Goal: Task Accomplishment & Management: Manage account settings

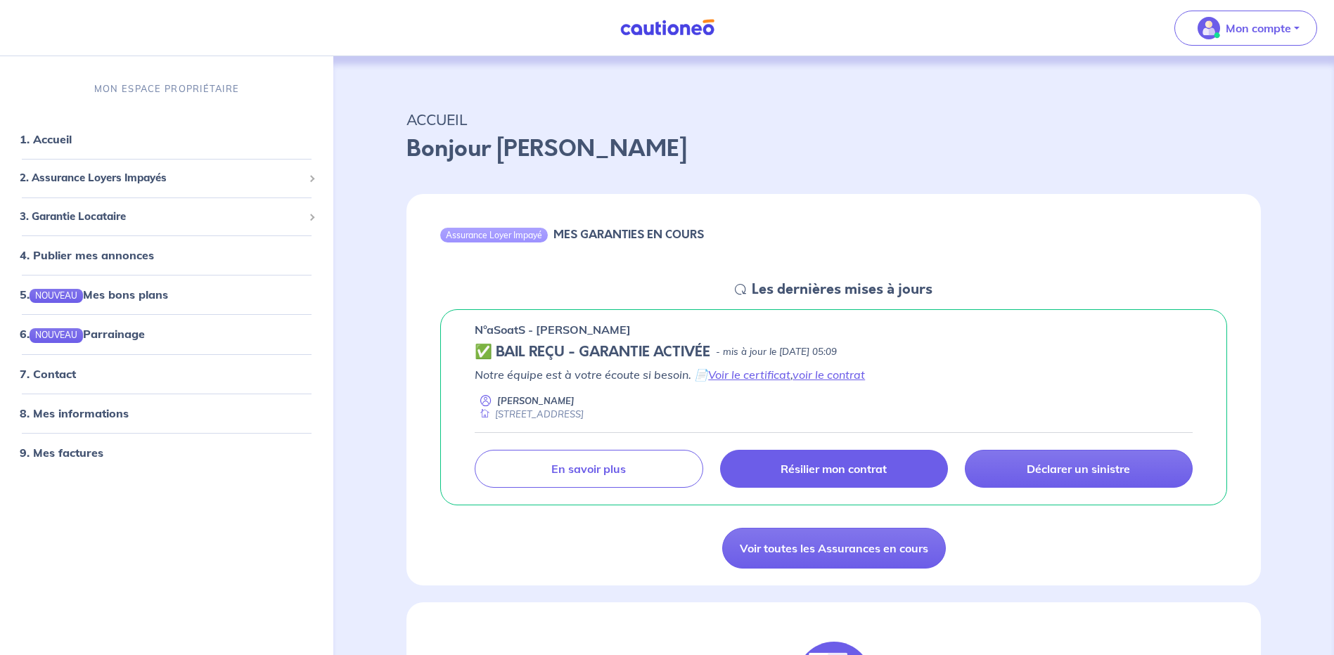
click at [858, 468] on p "Résilier mon contrat" at bounding box center [833, 469] width 106 height 14
click at [773, 375] on link "Voir le certificat" at bounding box center [749, 375] width 82 height 14
click at [834, 371] on link "voir le contrat" at bounding box center [828, 375] width 72 height 14
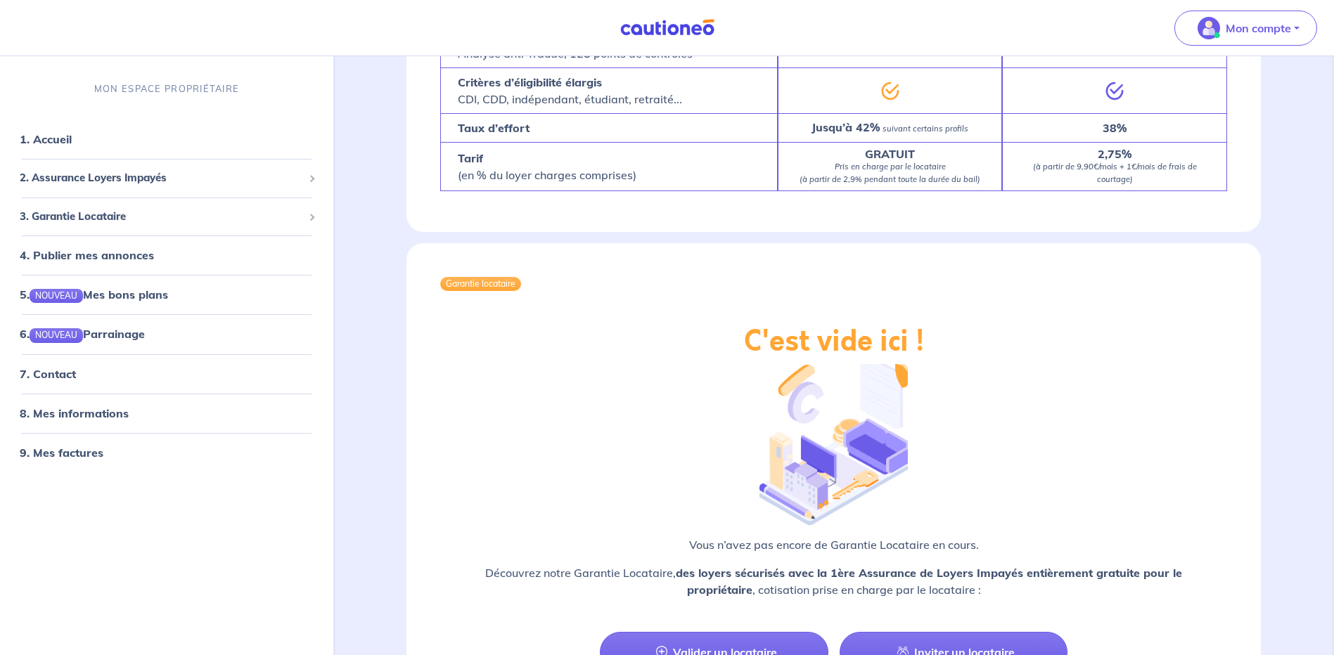
scroll to position [1380, 0]
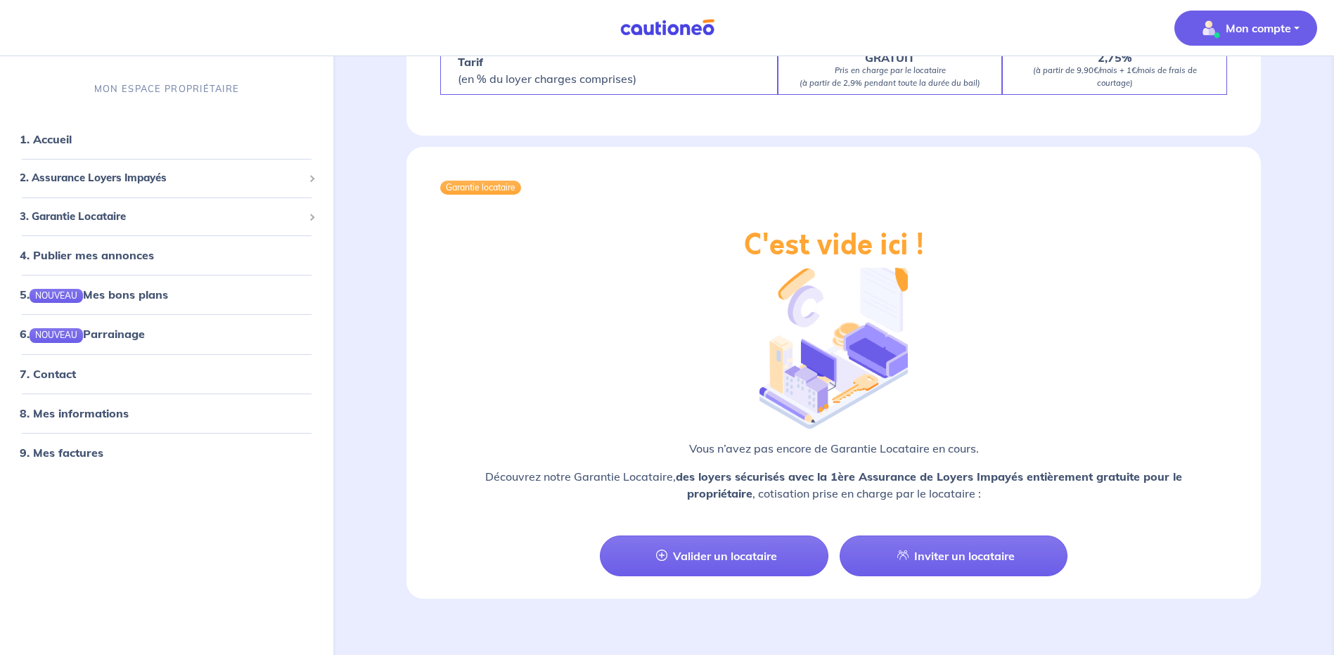
click at [1214, 28] on img "button" at bounding box center [1208, 28] width 23 height 23
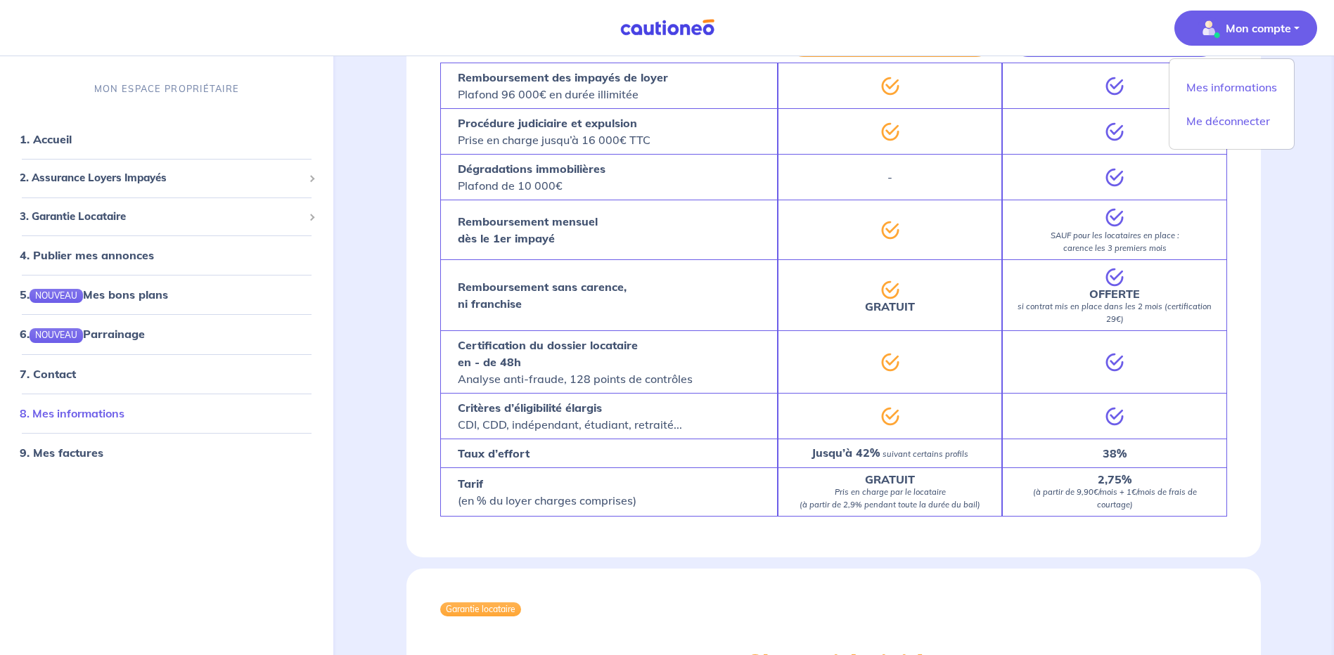
click at [63, 417] on link "8. Mes informations" at bounding box center [72, 413] width 105 height 14
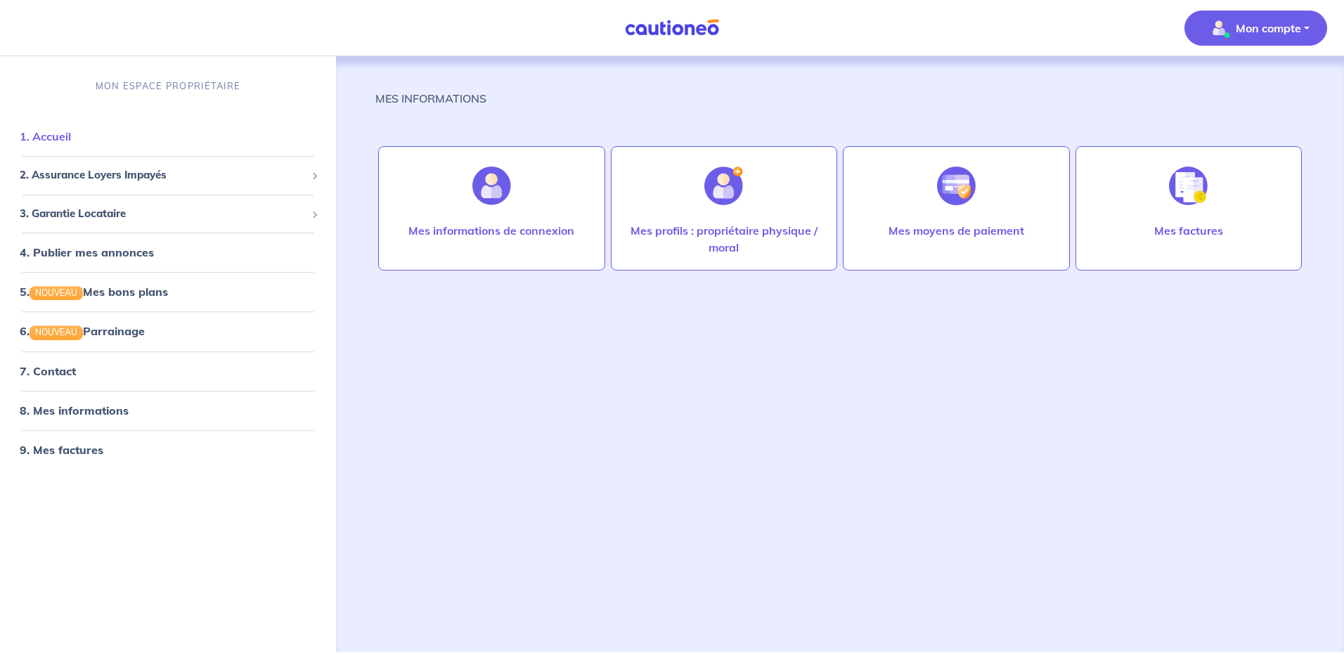
click at [71, 142] on link "1. Accueil" at bounding box center [45, 136] width 51 height 14
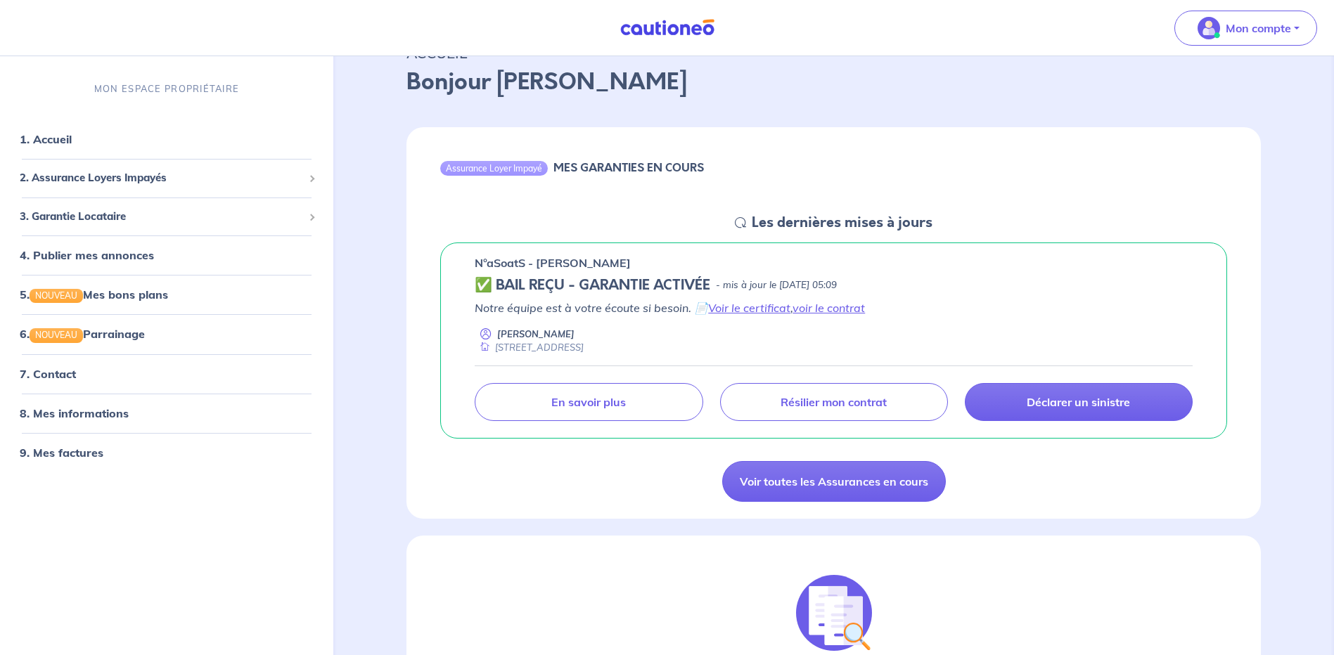
scroll to position [70, 0]
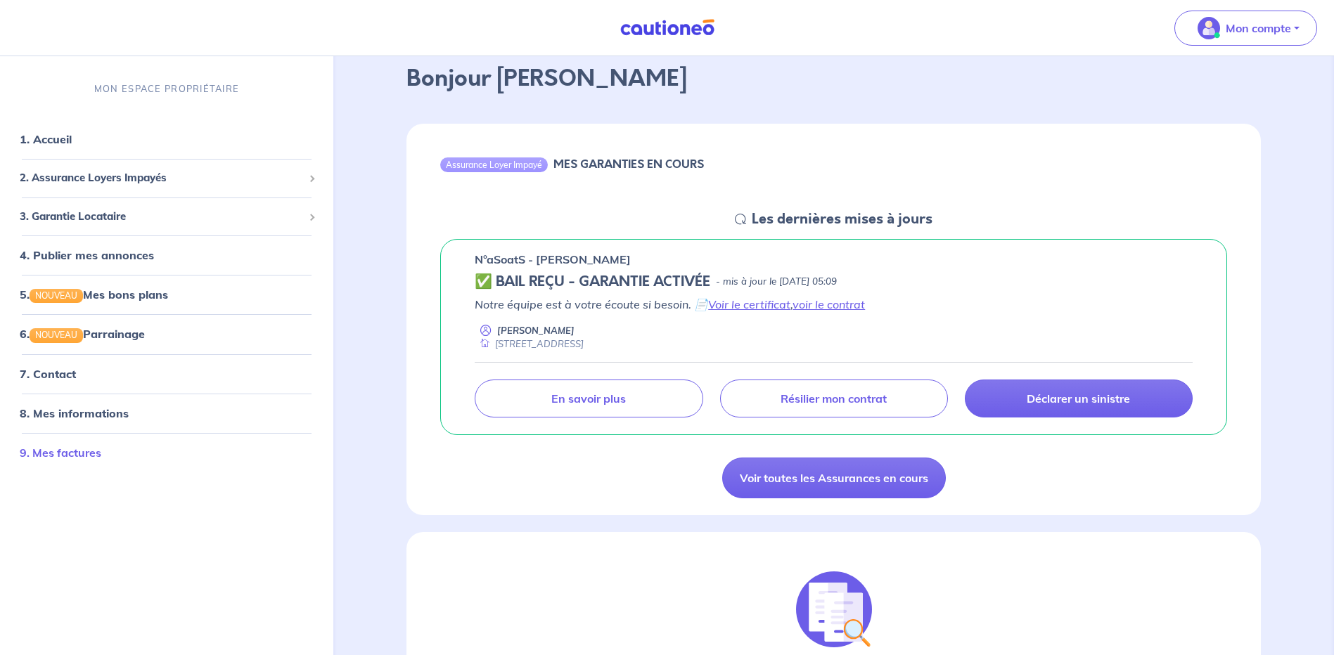
click at [101, 451] on link "9. Mes factures" at bounding box center [61, 453] width 82 height 14
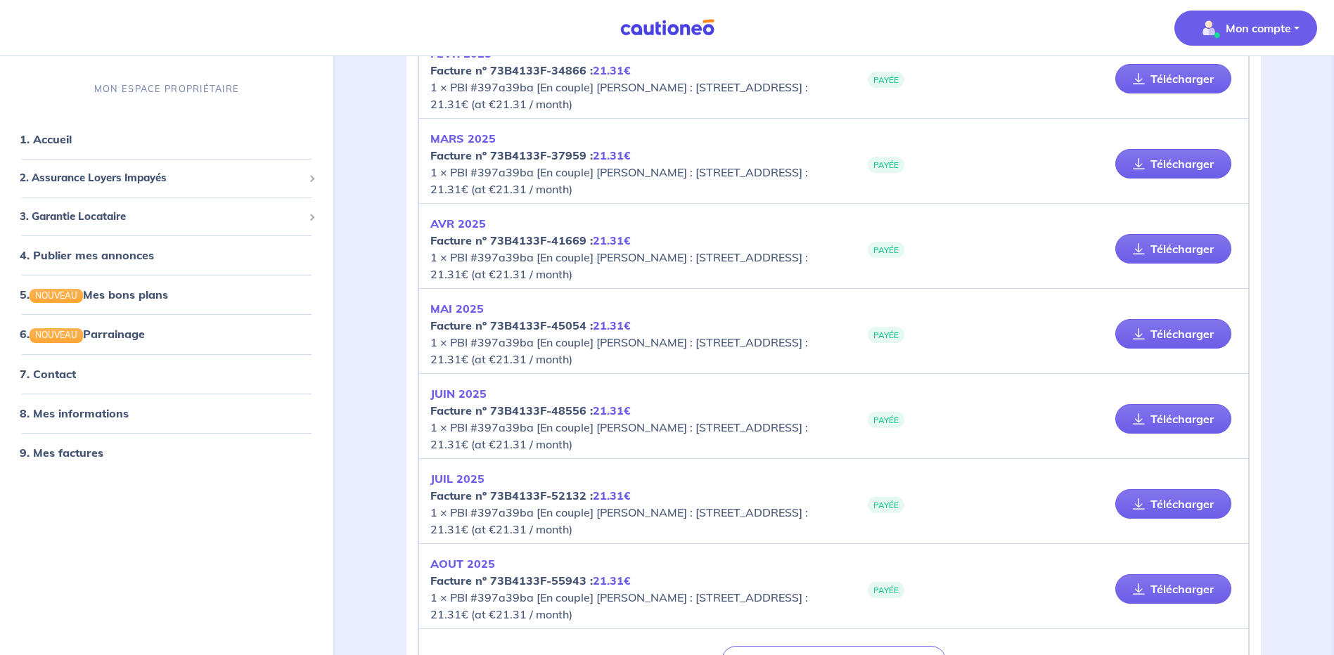
scroll to position [2103, 0]
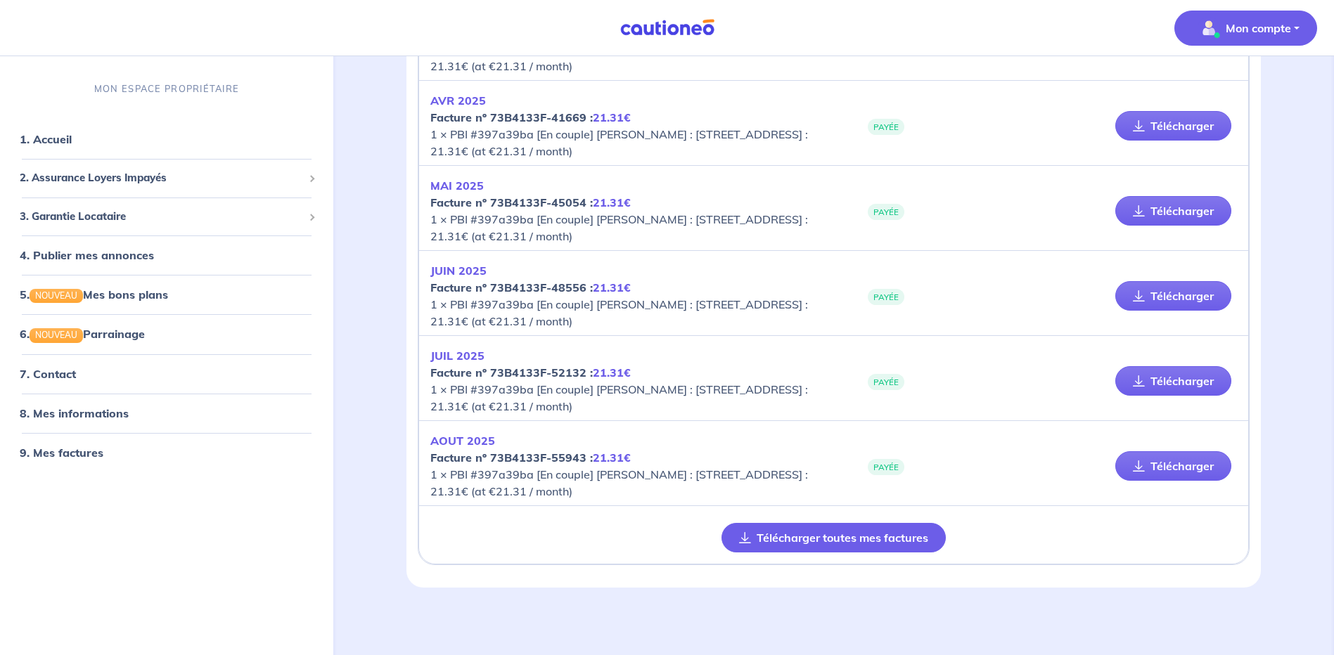
click at [857, 540] on button "Télécharger toutes mes factures" at bounding box center [833, 538] width 224 height 30
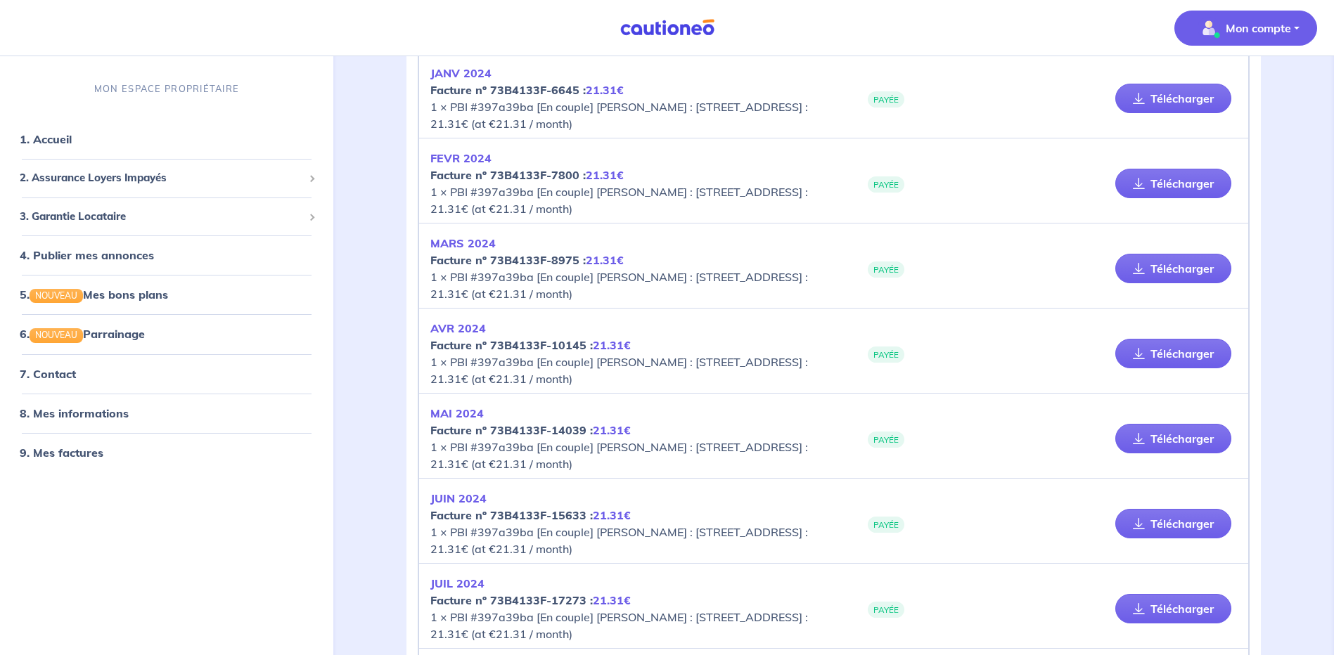
scroll to position [697, 0]
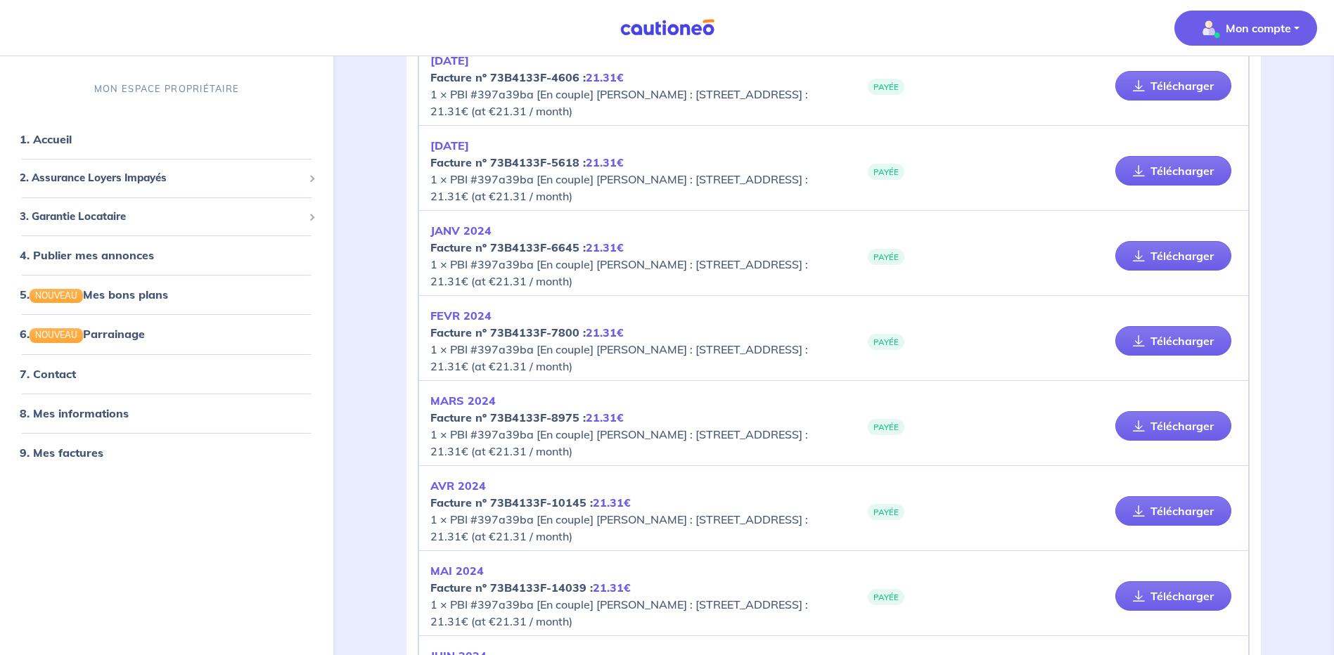
drag, startPoint x: 1316, startPoint y: 138, endPoint x: 1303, endPoint y: 72, distance: 66.6
click at [1270, 33] on p "Mon compte" at bounding box center [1258, 28] width 65 height 17
click at [1216, 90] on link "Mes informations" at bounding box center [1231, 87] width 113 height 23
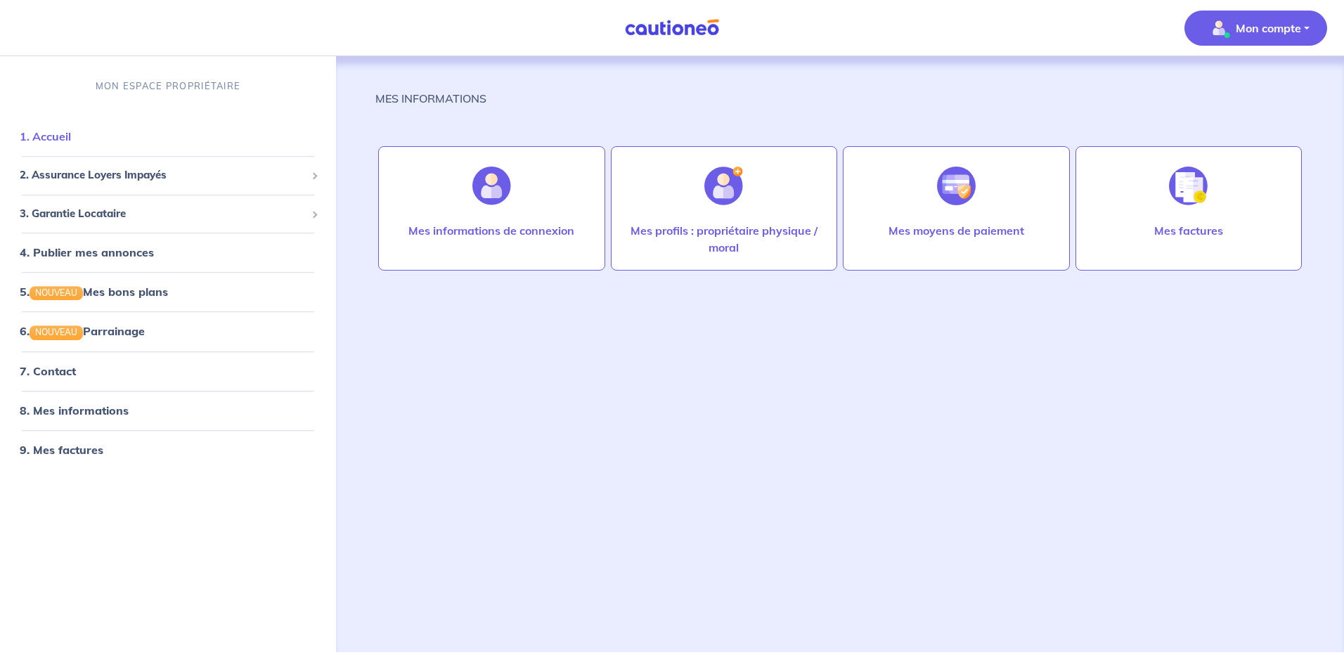
click at [67, 141] on link "1. Accueil" at bounding box center [45, 136] width 51 height 14
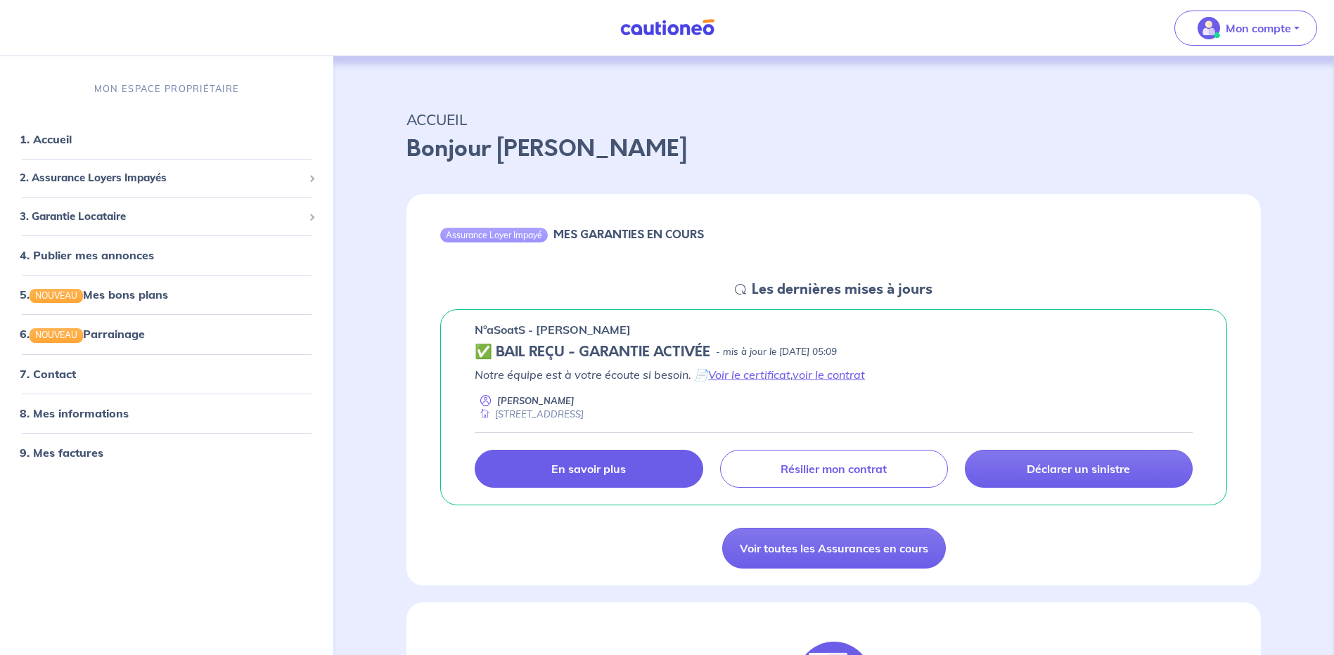
click at [577, 471] on p "En savoir plus" at bounding box center [588, 469] width 75 height 14
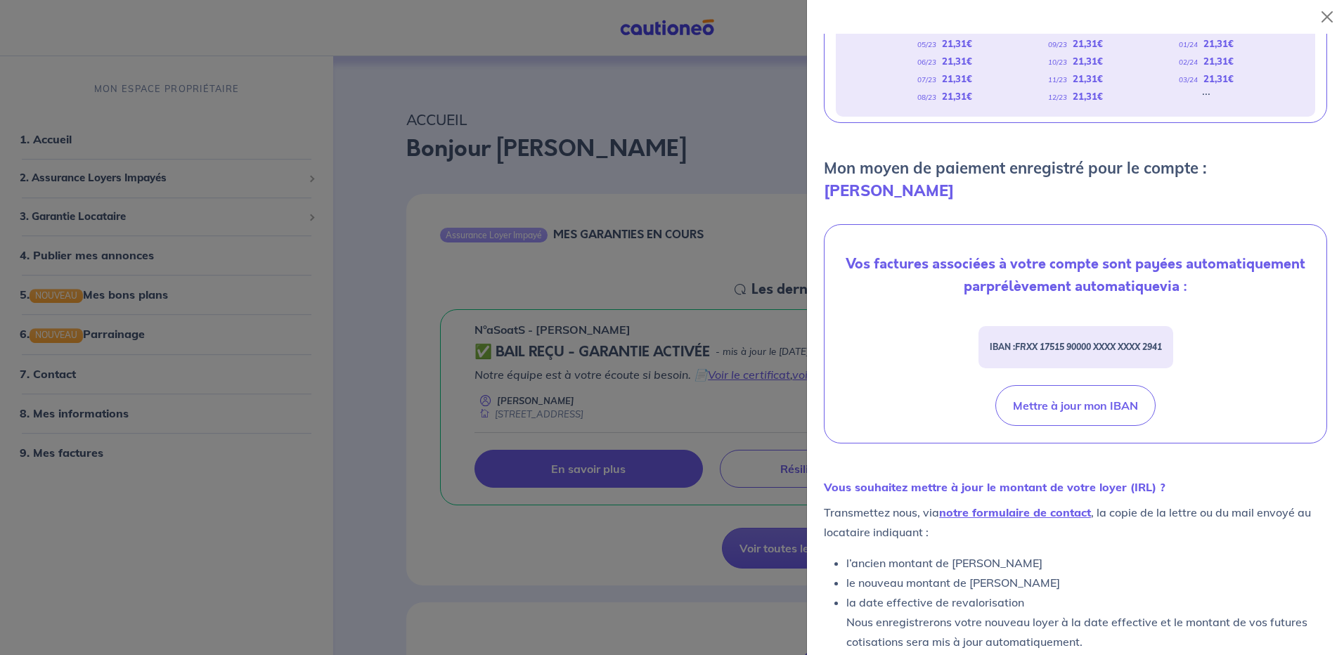
scroll to position [353, 0]
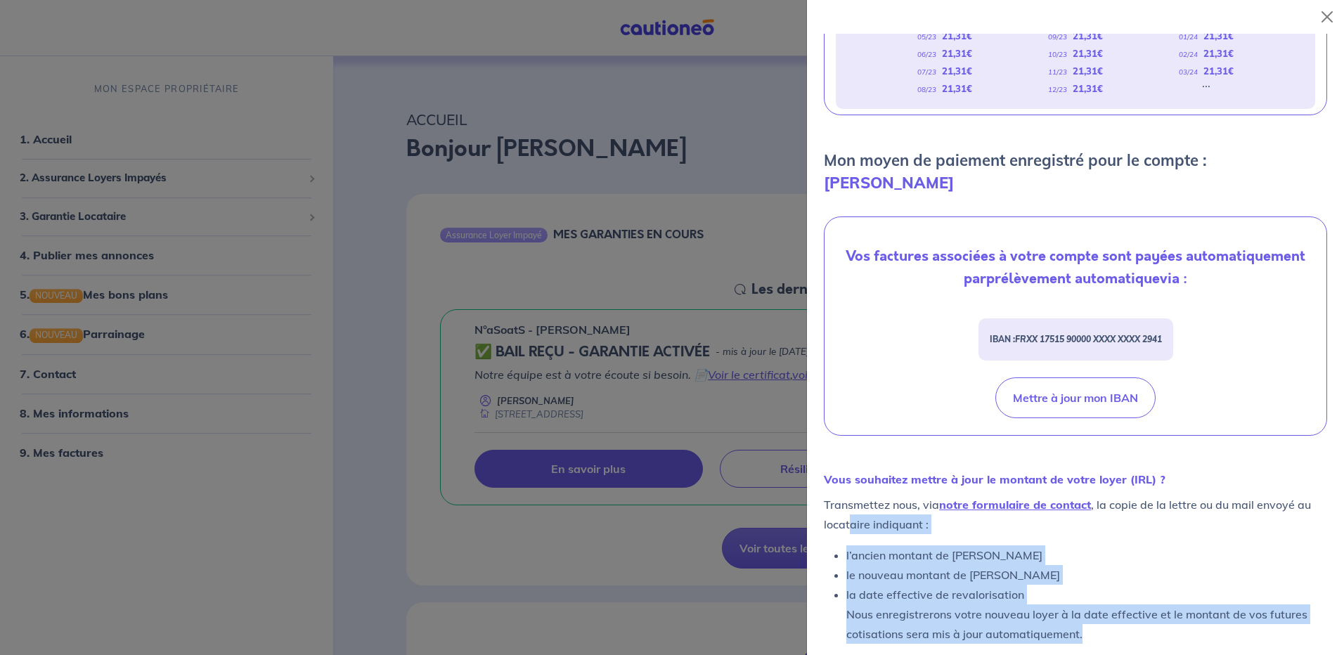
drag, startPoint x: 851, startPoint y: 506, endPoint x: 1128, endPoint y: 608, distance: 295.4
click at [1128, 608] on div "Transmettez nous, via notre formulaire de contact , la copie de la lettre ou du…" at bounding box center [1075, 569] width 503 height 149
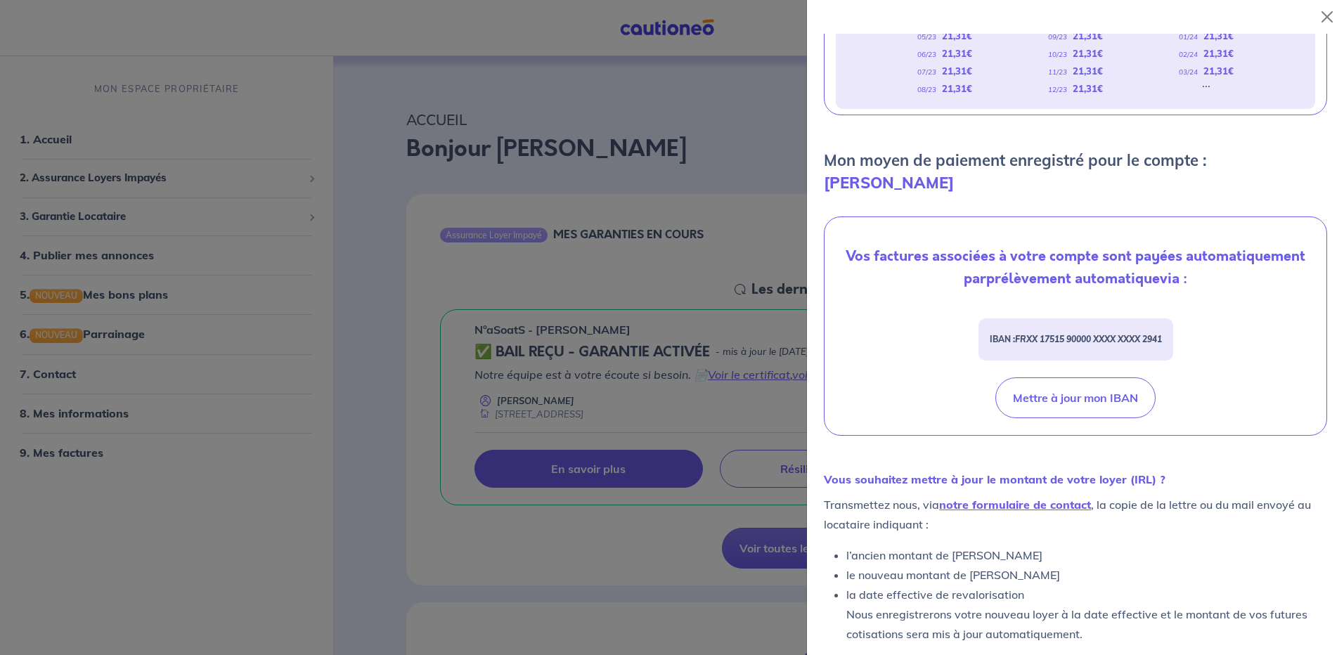
click at [928, 394] on div "Vos factures associées à votre compte sont payées automatiquement par prélèveme…" at bounding box center [1076, 326] width 502 height 218
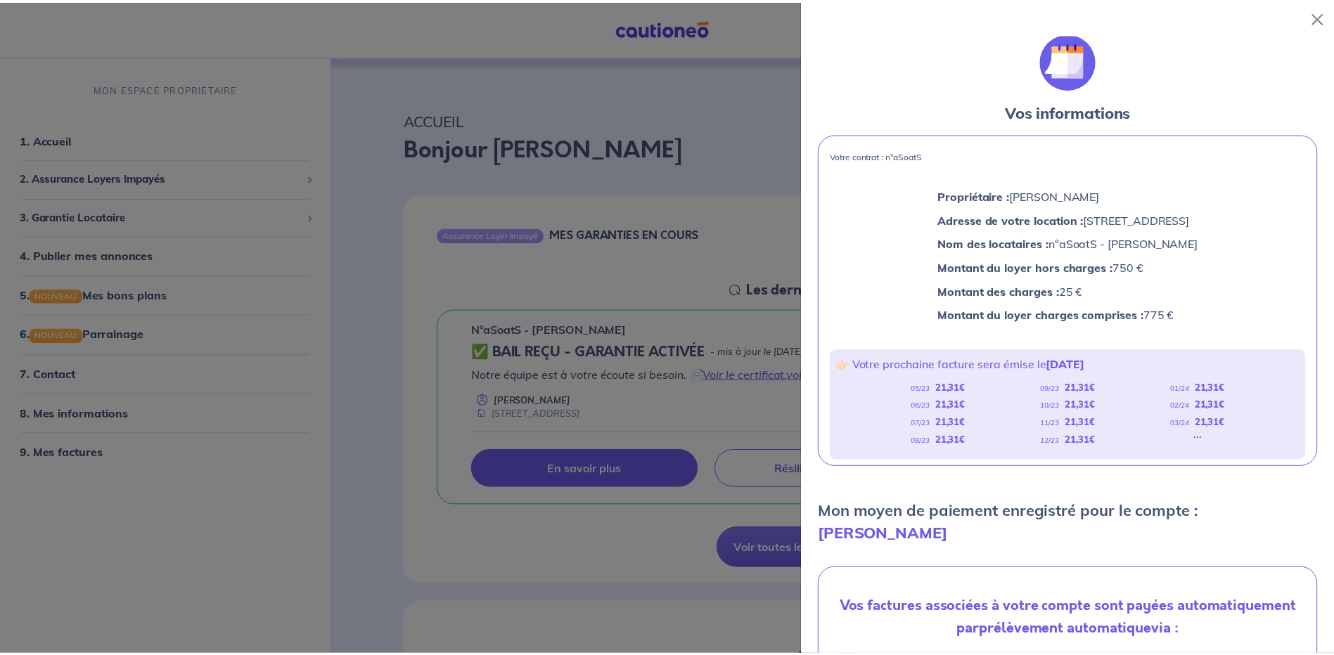
scroll to position [0, 0]
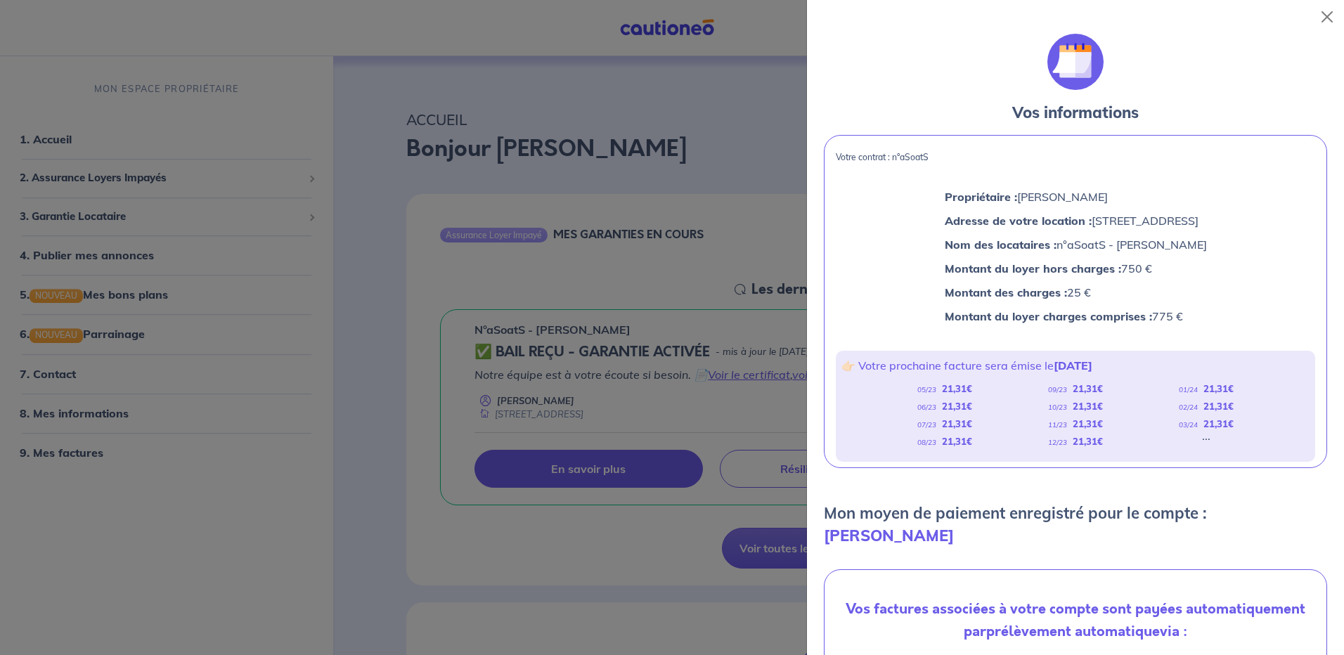
click at [596, 260] on div at bounding box center [672, 327] width 1344 height 655
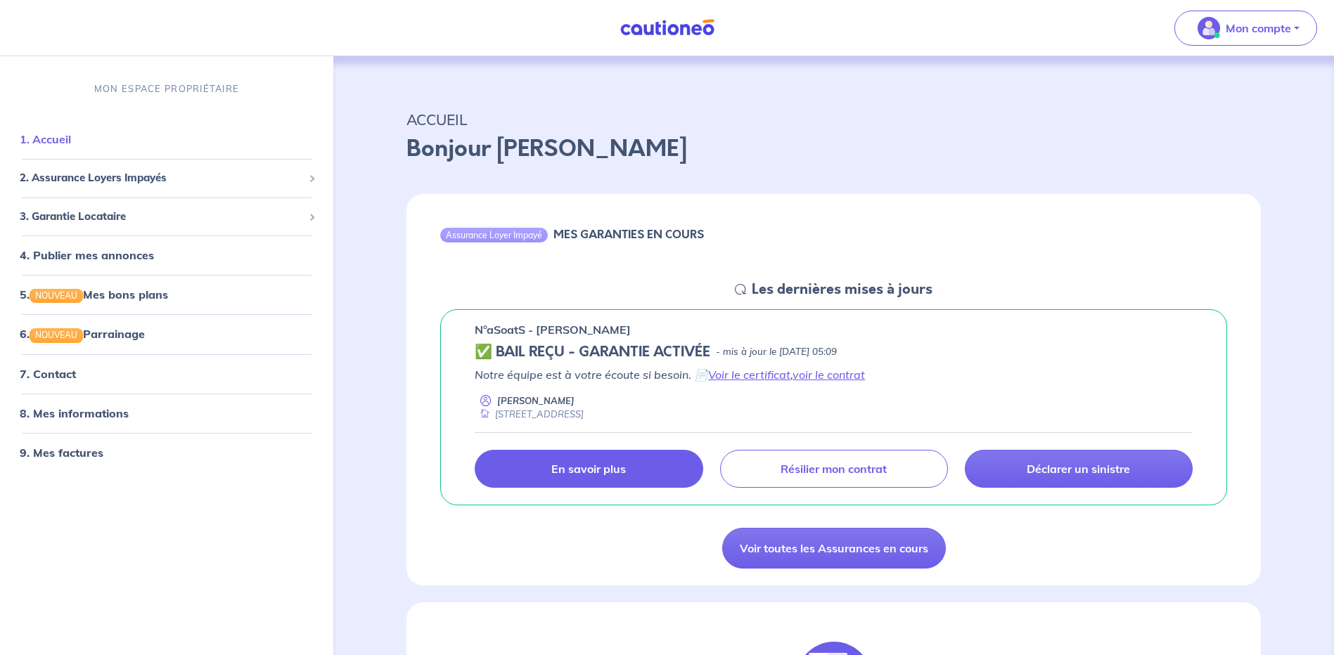
click at [53, 141] on link "1. Accueil" at bounding box center [45, 139] width 51 height 14
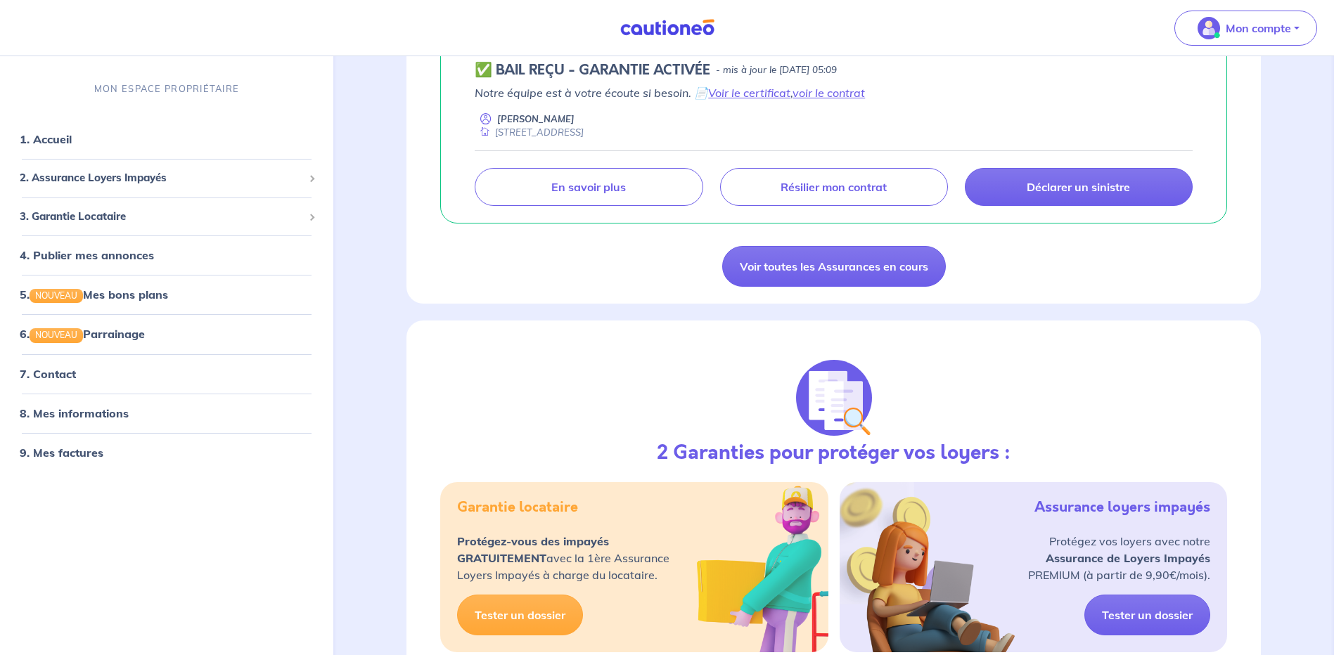
scroll to position [281, 0]
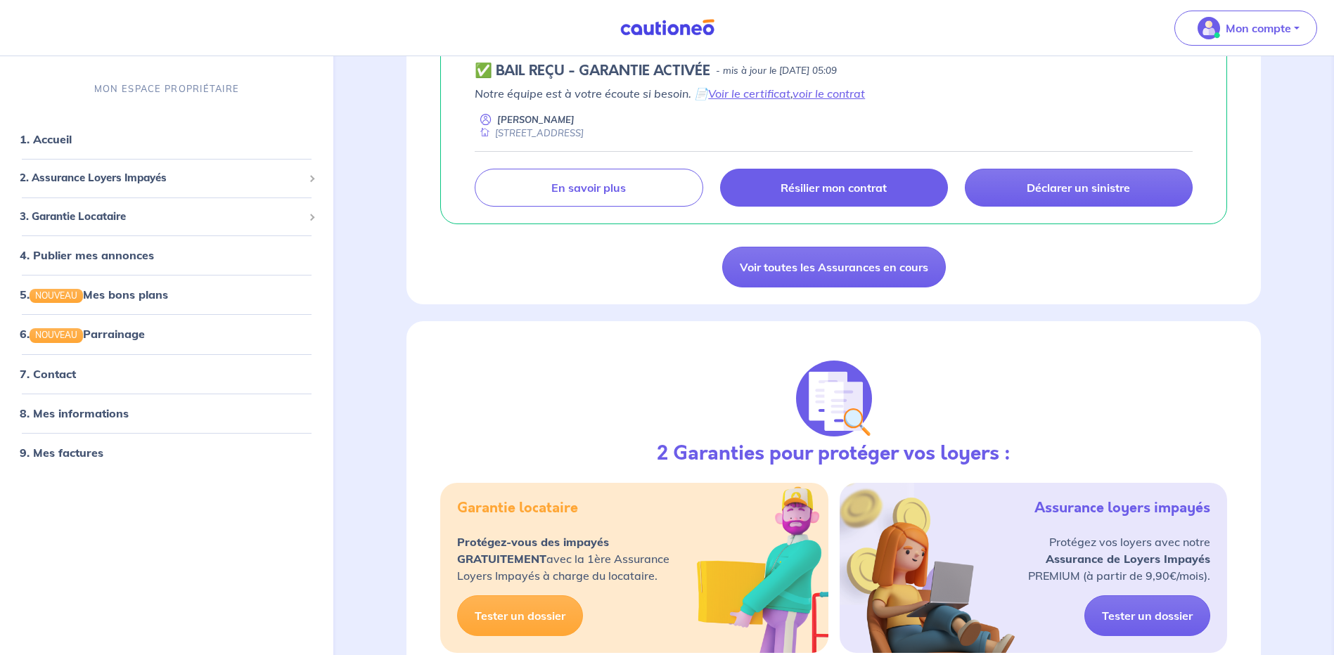
click at [765, 188] on link "Résilier mon contrat" at bounding box center [834, 188] width 228 height 38
